Goal: Task Accomplishment & Management: Use online tool/utility

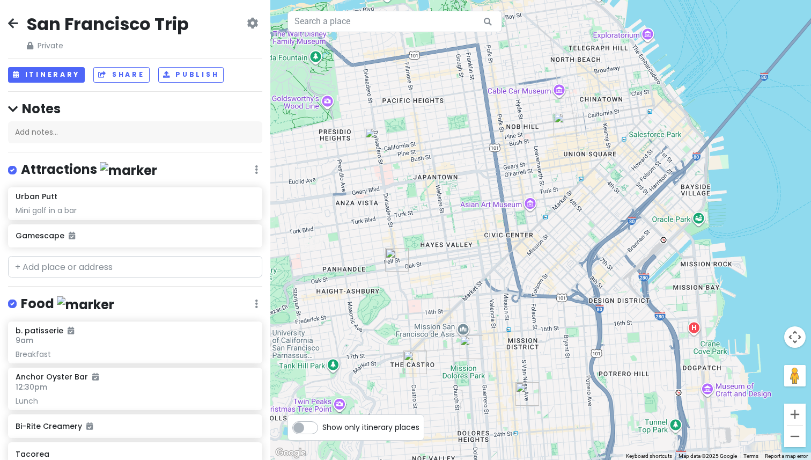
click at [564, 130] on img "Tacorea" at bounding box center [566, 125] width 24 height 24
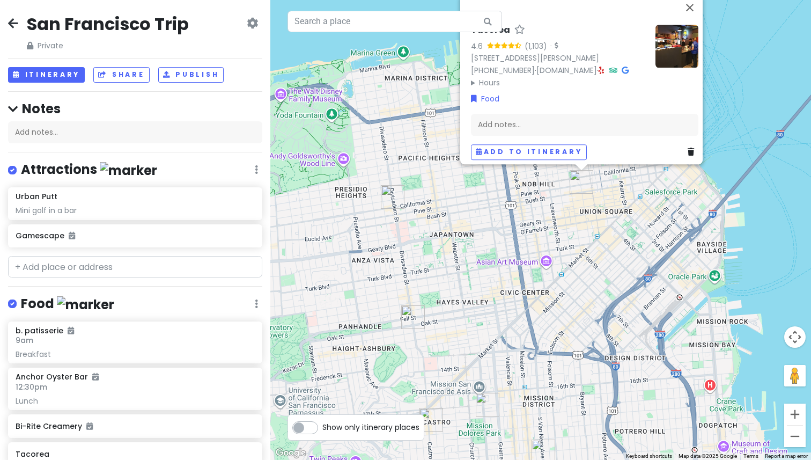
drag, startPoint x: 537, startPoint y: 273, endPoint x: 560, endPoint y: 217, distance: 60.2
click at [559, 217] on div "Tacorea 4.6 (1,103) · [STREET_ADDRESS][PERSON_NAME] [PHONE_NUMBER] · [DOMAIN_NA…" at bounding box center [540, 230] width 541 height 460
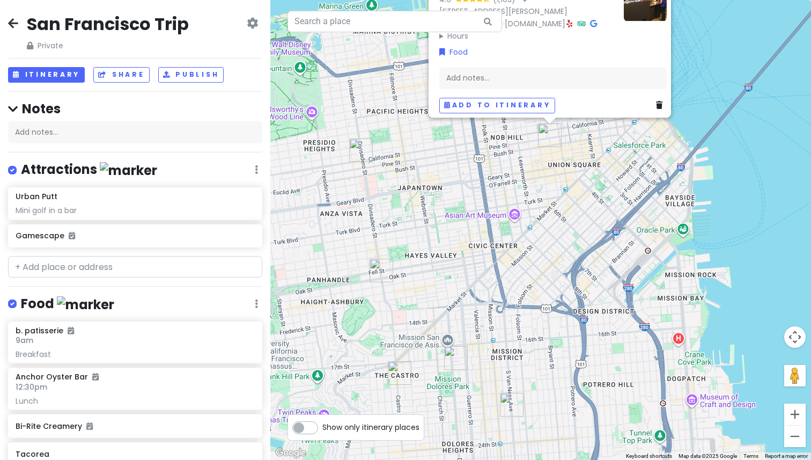
drag, startPoint x: 537, startPoint y: 298, endPoint x: 497, endPoint y: 265, distance: 51.8
click at [497, 265] on div "Tacorea 4.6 (1,103) · [STREET_ADDRESS][PERSON_NAME] [PHONE_NUMBER] · [DOMAIN_NA…" at bounding box center [540, 230] width 541 height 460
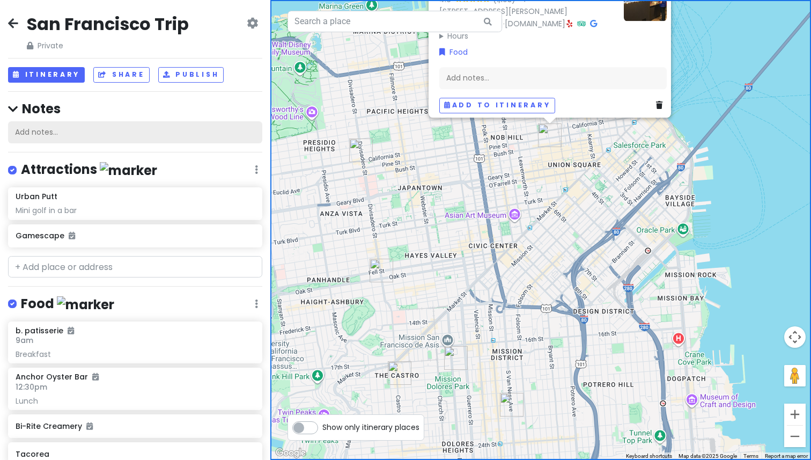
click at [53, 135] on div "Add notes..." at bounding box center [135, 132] width 254 height 23
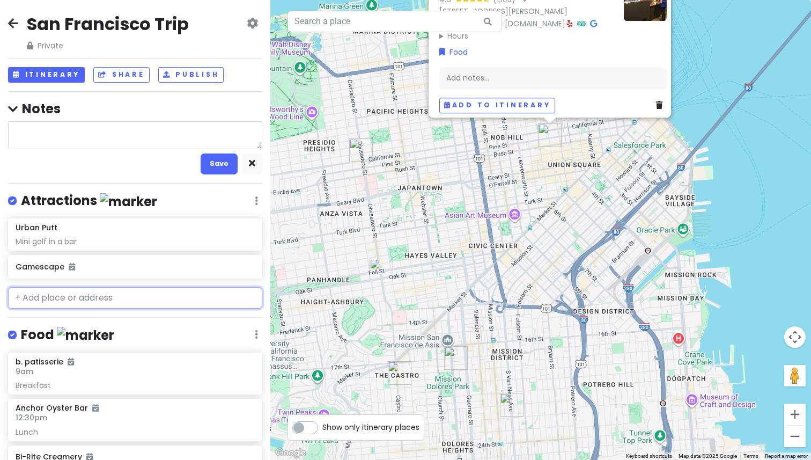
click at [99, 292] on div "San Francisco Trip Private Change Dates Make a Copy Delete Trip Go Pro ⚡️ Give …" at bounding box center [135, 230] width 270 height 460
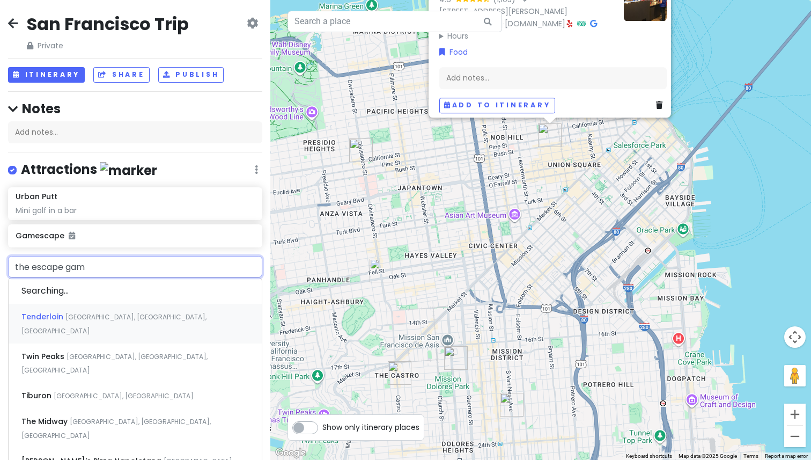
type input "the escape game"
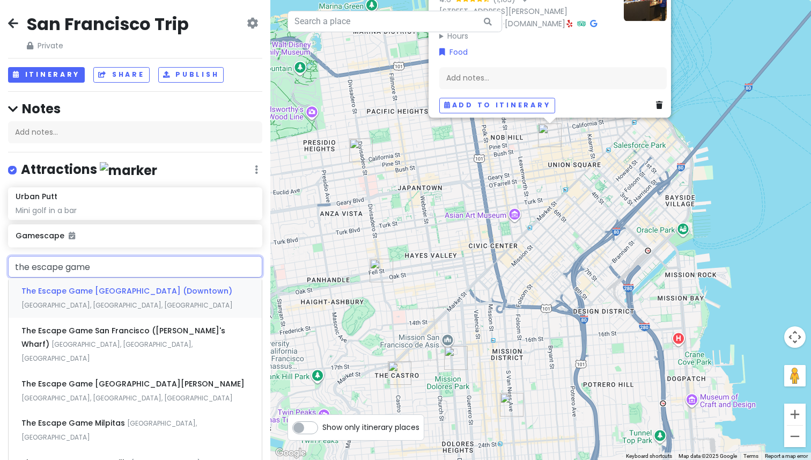
click at [131, 305] on div "The Escape Game [GEOGRAPHIC_DATA] (Downtown) [GEOGRAPHIC_DATA], [GEOGRAPHIC_DAT…" at bounding box center [135, 298] width 253 height 40
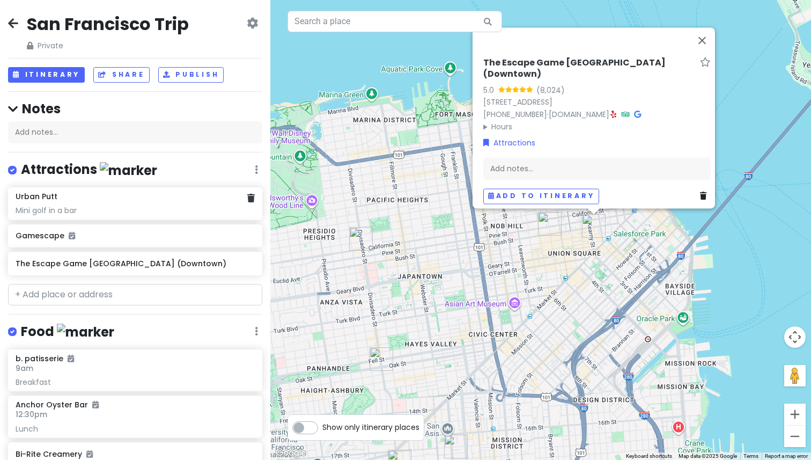
click at [162, 213] on div "Mini golf in a bar" at bounding box center [135, 211] width 239 height 10
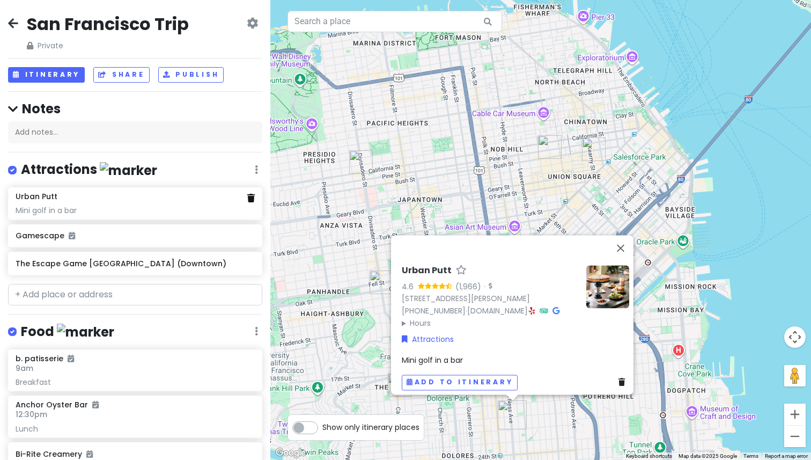
click at [247, 197] on icon at bounding box center [251, 198] width 8 height 9
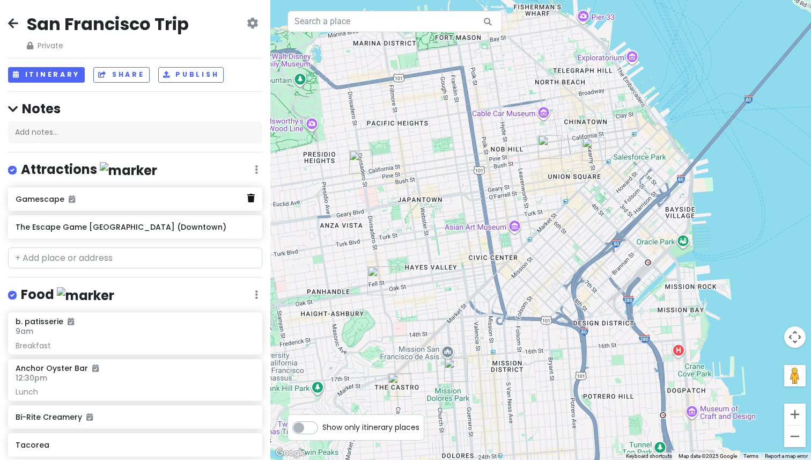
click at [247, 200] on icon at bounding box center [251, 198] width 8 height 9
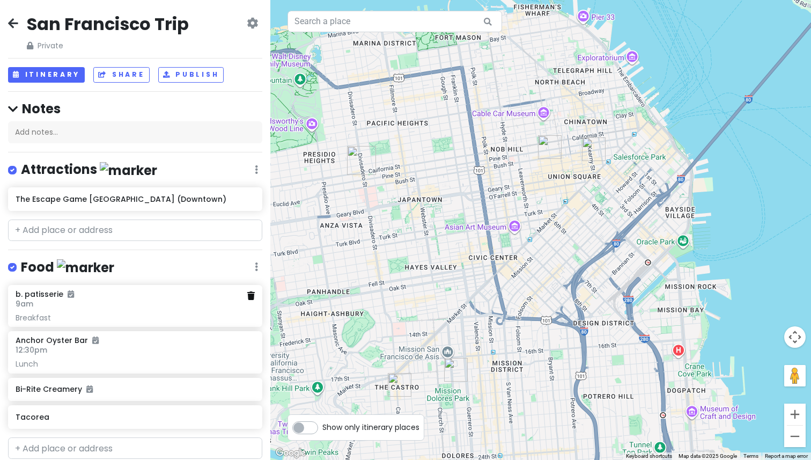
click at [247, 296] on icon at bounding box center [251, 295] width 8 height 9
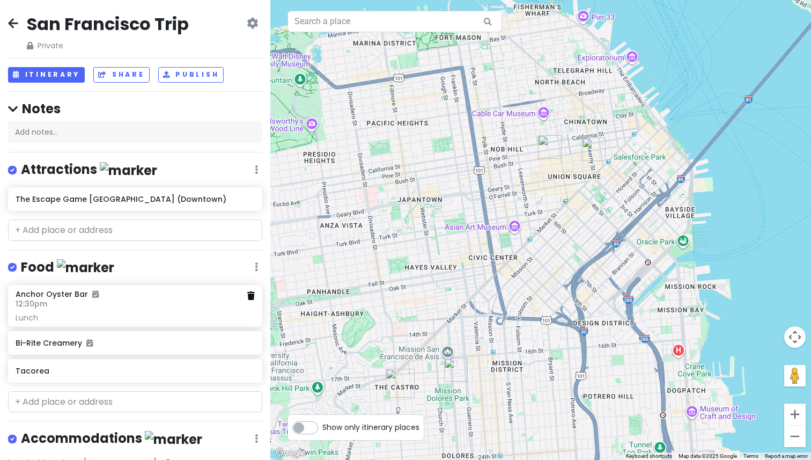
click at [247, 292] on icon at bounding box center [251, 295] width 8 height 9
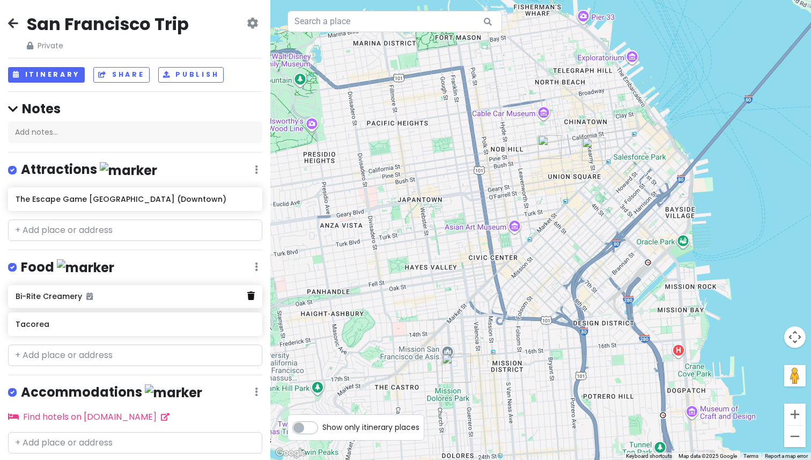
click at [247, 296] on icon at bounding box center [251, 295] width 8 height 9
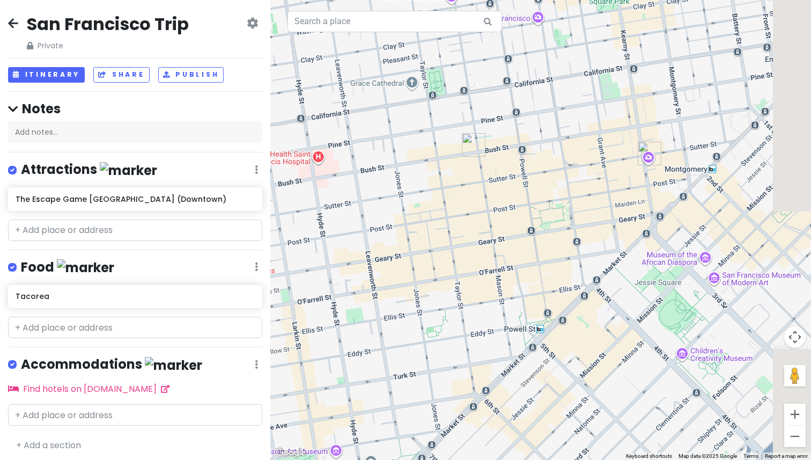
drag, startPoint x: 634, startPoint y: 147, endPoint x: 560, endPoint y: 146, distance: 73.5
click at [560, 146] on div at bounding box center [540, 230] width 541 height 460
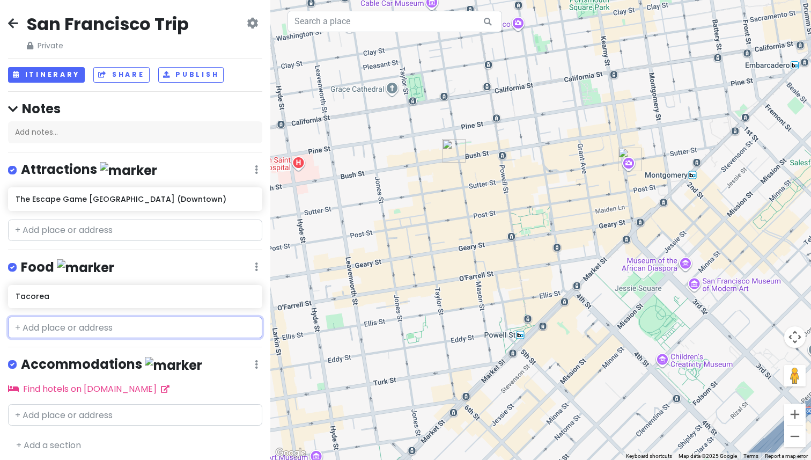
click at [48, 321] on input "text" at bounding box center [135, 327] width 254 height 21
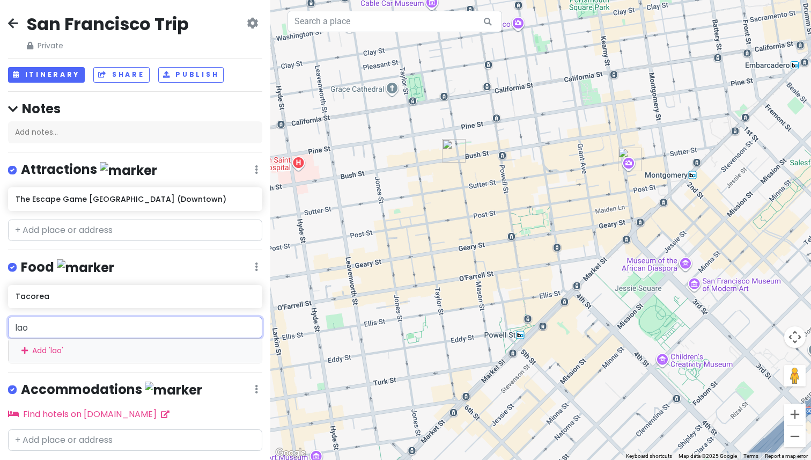
type input "lao"
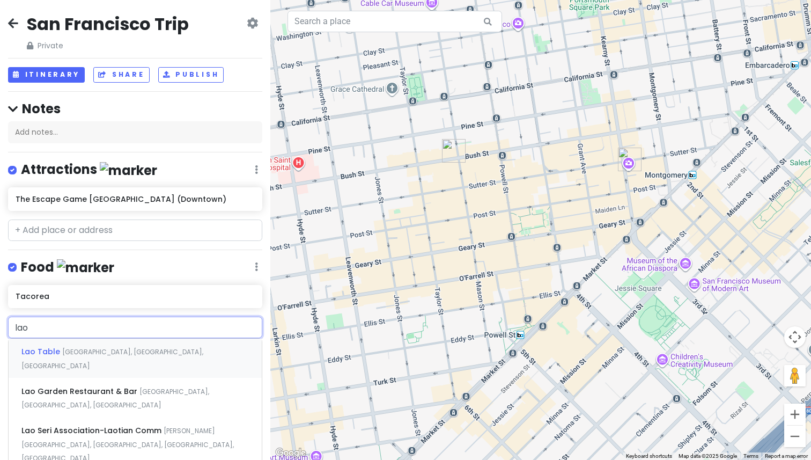
click at [86, 350] on span "[GEOGRAPHIC_DATA], [GEOGRAPHIC_DATA], [GEOGRAPHIC_DATA]" at bounding box center [112, 358] width 182 height 23
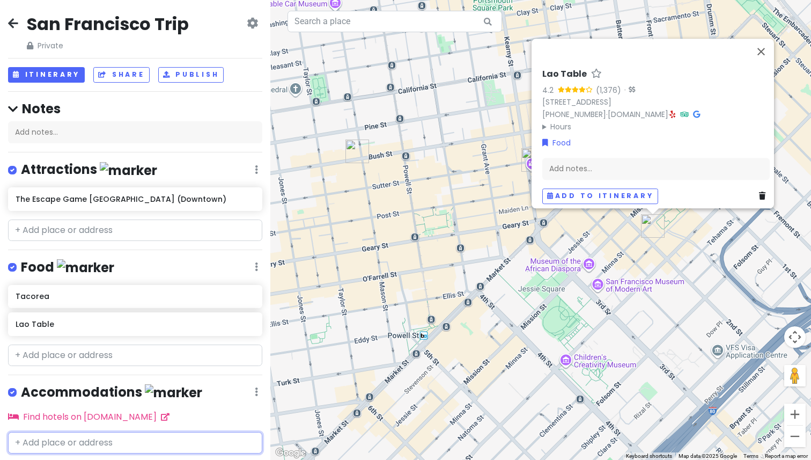
click at [48, 435] on input "text" at bounding box center [135, 442] width 254 height 21
type input "upgrade battery"
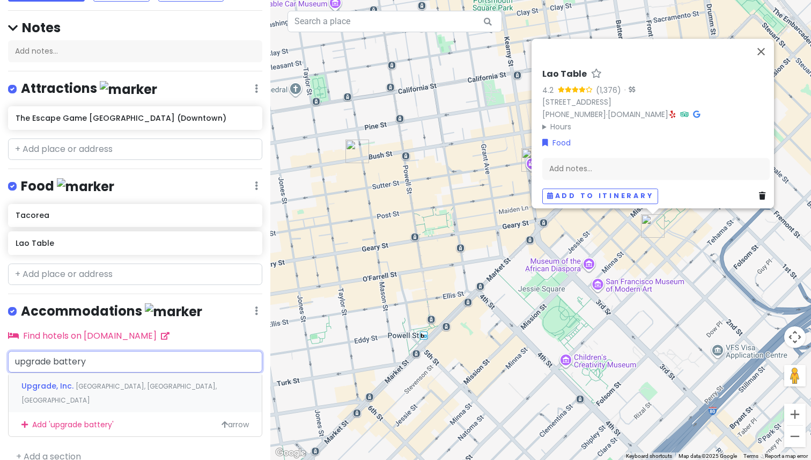
click at [135, 382] on span "[GEOGRAPHIC_DATA], [GEOGRAPHIC_DATA], [GEOGRAPHIC_DATA]" at bounding box center [118, 393] width 195 height 23
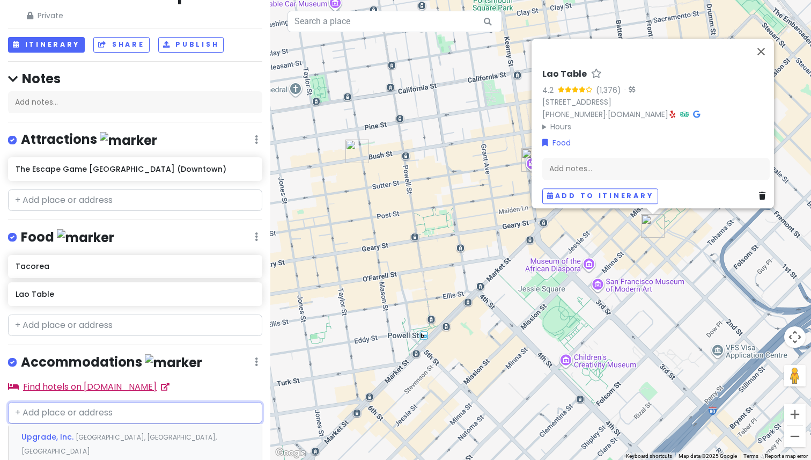
scroll to position [62, 0]
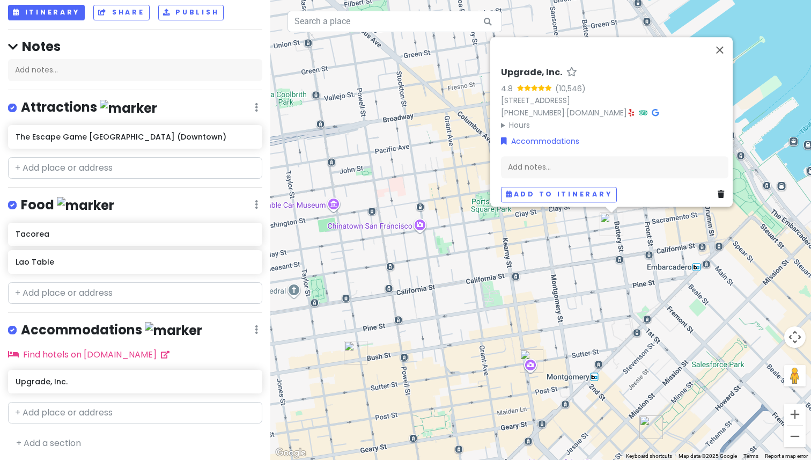
drag, startPoint x: 614, startPoint y: 290, endPoint x: 579, endPoint y: 258, distance: 47.9
click at [579, 258] on div "Upgrade, Inc. 4.8 (10,546) [STREET_ADDRESS] [PHONE_NUMBER] · [DOMAIN_NAME] · Ho…" at bounding box center [540, 230] width 541 height 460
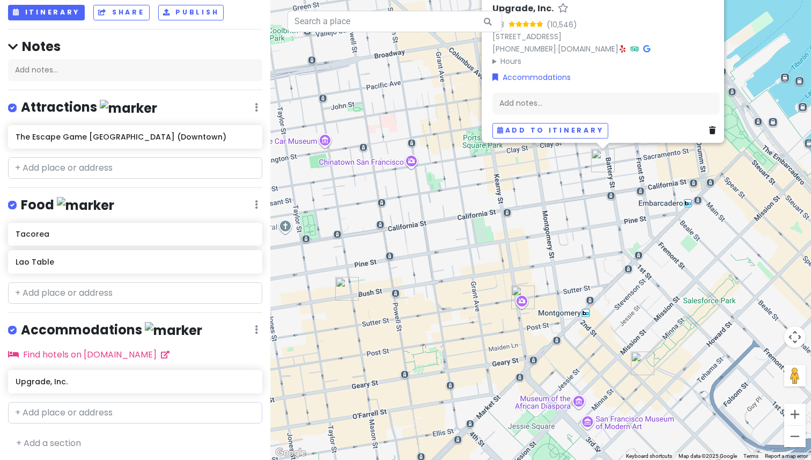
drag, startPoint x: 531, startPoint y: 261, endPoint x: 563, endPoint y: 228, distance: 46.7
click at [563, 228] on div "Upgrade, Inc. 4.8 (10,546) [STREET_ADDRESS] [PHONE_NUMBER] · [DOMAIN_NAME] · Ho…" at bounding box center [540, 230] width 541 height 460
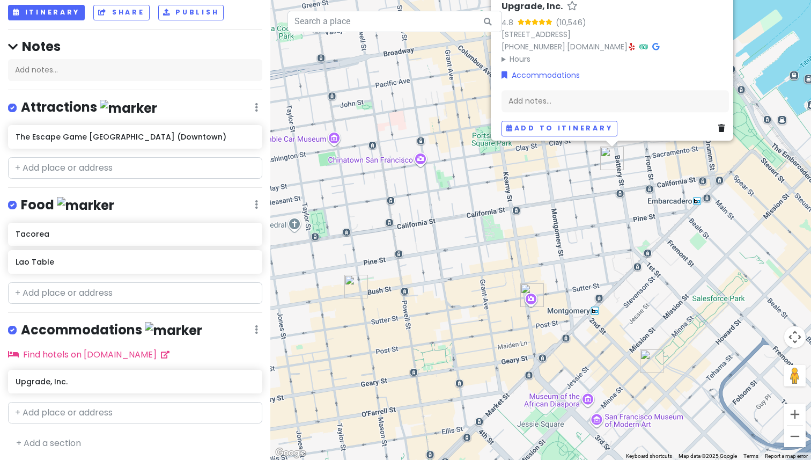
click at [549, 252] on div "Upgrade, Inc. 4.8 (10,546) [STREET_ADDRESS] [PHONE_NUMBER] · [DOMAIN_NAME] · Ho…" at bounding box center [540, 230] width 541 height 460
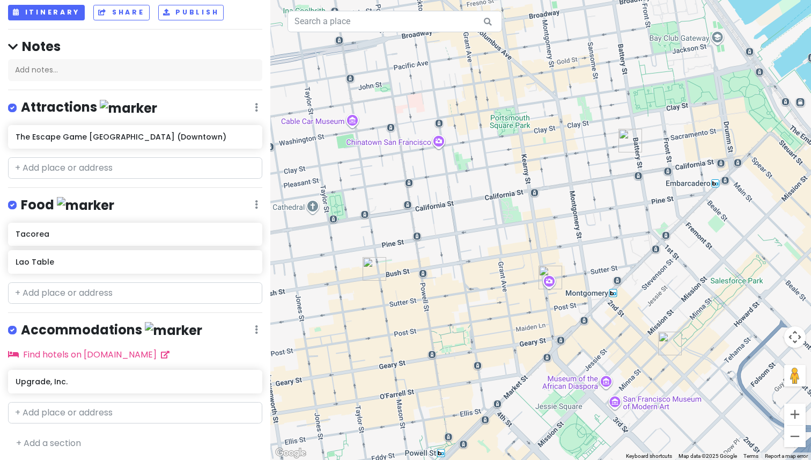
drag, startPoint x: 552, startPoint y: 246, endPoint x: 575, endPoint y: 219, distance: 35.4
click at [575, 219] on div at bounding box center [540, 230] width 541 height 460
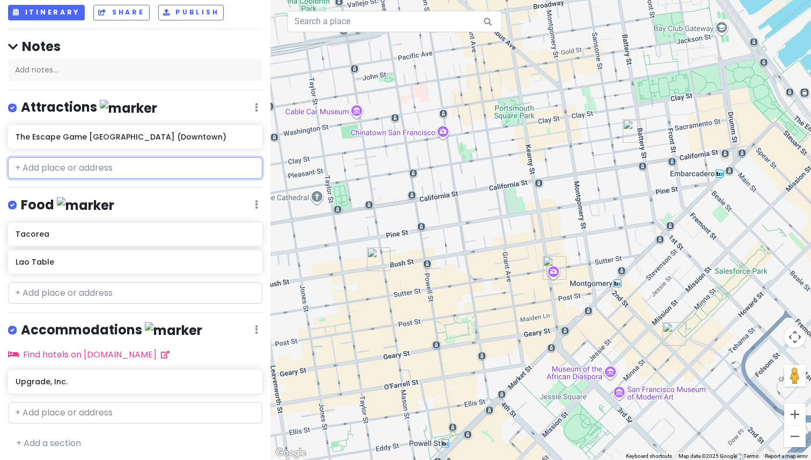
click at [58, 168] on input "text" at bounding box center [135, 167] width 254 height 21
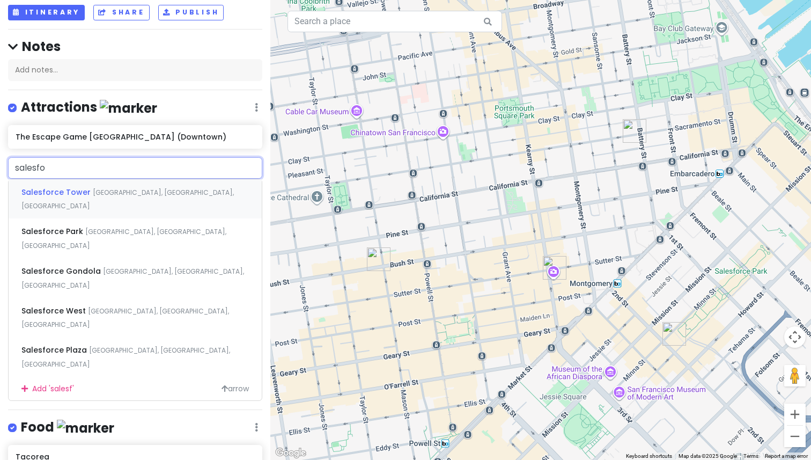
type input "salesfor"
click at [133, 218] on div "[GEOGRAPHIC_DATA], [GEOGRAPHIC_DATA], [GEOGRAPHIC_DATA]" at bounding box center [135, 238] width 253 height 40
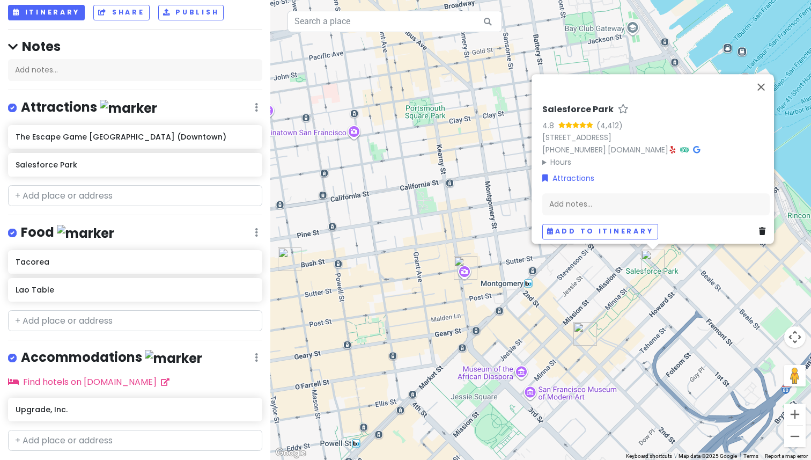
click at [391, 320] on div "Salesforce Park 4.8 (4,412) [STREET_ADDRESS] [PHONE_NUMBER] · [DOMAIN_NAME] · H…" at bounding box center [540, 230] width 541 height 460
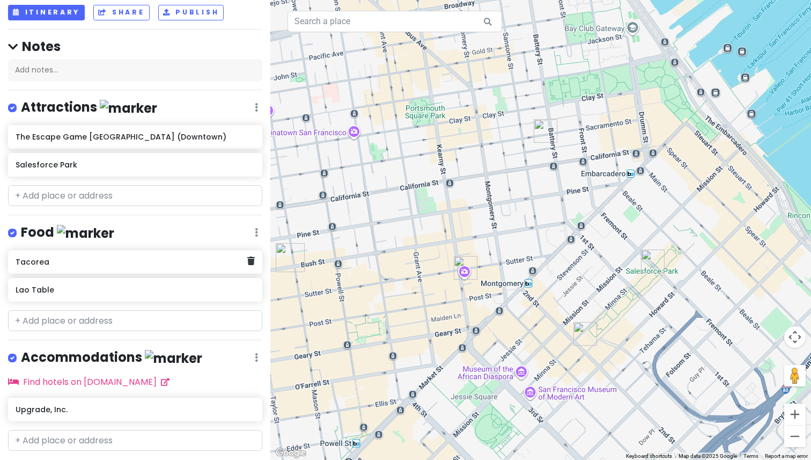
click at [50, 262] on h6 "Tacorea" at bounding box center [131, 262] width 231 height 10
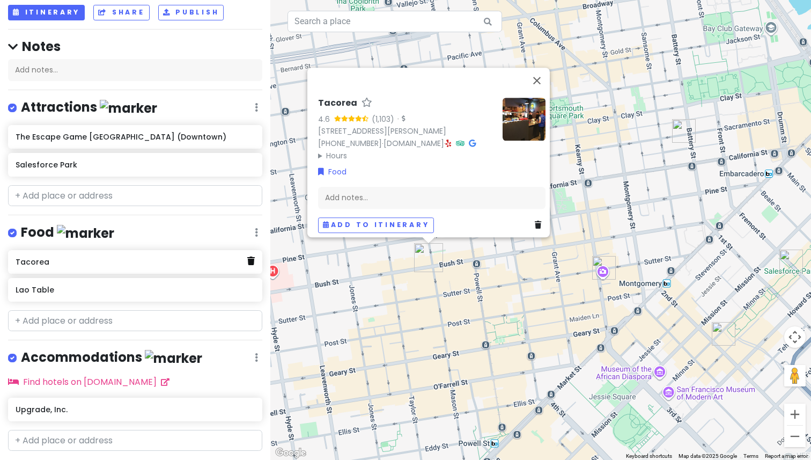
click at [247, 258] on icon at bounding box center [251, 260] width 8 height 9
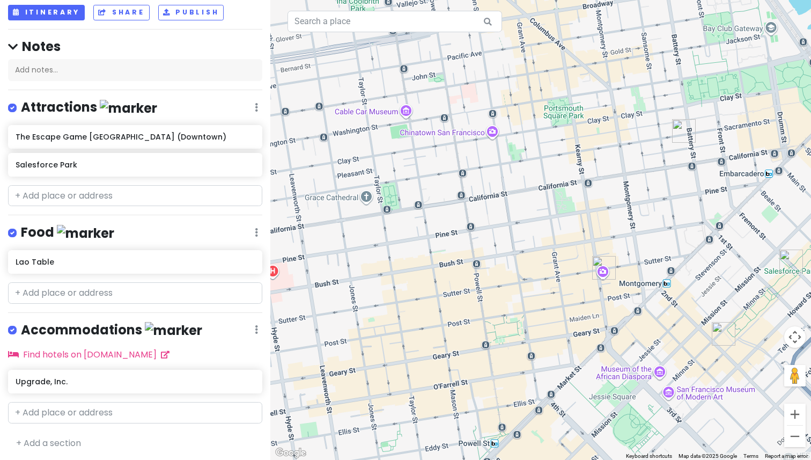
drag, startPoint x: 671, startPoint y: 263, endPoint x: 607, endPoint y: 246, distance: 66.1
click at [607, 246] on div at bounding box center [540, 230] width 541 height 460
